Goal: Task Accomplishment & Management: Use online tool/utility

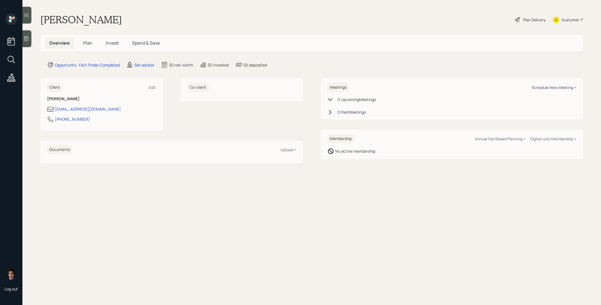
click at [563, 87] on div "Schedule New Meeting +" at bounding box center [554, 87] width 45 height 5
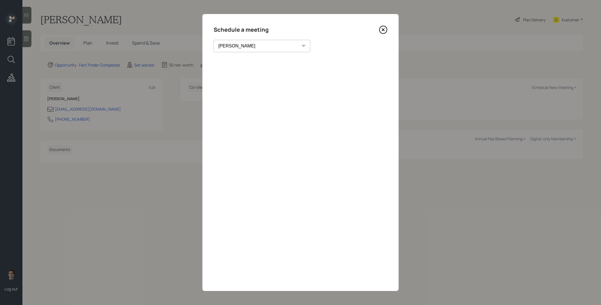
click at [252, 49] on select "[PERSON_NAME] [PERSON_NAME] [PERSON_NAME] [PERSON_NAME] [PERSON_NAME] [PERSON_N…" at bounding box center [262, 46] width 97 height 12
click at [214, 40] on select "[PERSON_NAME] [PERSON_NAME] [PERSON_NAME] [PERSON_NAME] [PERSON_NAME] [PERSON_N…" at bounding box center [262, 46] width 97 height 12
click at [259, 48] on select "[PERSON_NAME] [PERSON_NAME] [PERSON_NAME] [PERSON_NAME] [PERSON_NAME] [PERSON_N…" at bounding box center [257, 46] width 87 height 12
click at [248, 51] on select "[PERSON_NAME] [PERSON_NAME] [PERSON_NAME] [PERSON_NAME] [PERSON_NAME] [PERSON_N…" at bounding box center [257, 46] width 87 height 12
select select "round-[PERSON_NAME]"
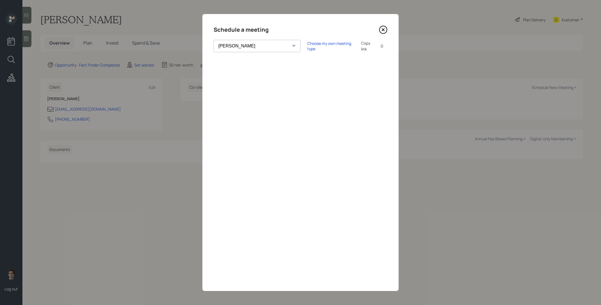
click at [214, 40] on select "[PERSON_NAME] [PERSON_NAME] [PERSON_NAME] [PERSON_NAME] [PERSON_NAME] [PERSON_N…" at bounding box center [257, 46] width 87 height 12
